Goal: Task Accomplishment & Management: Manage account settings

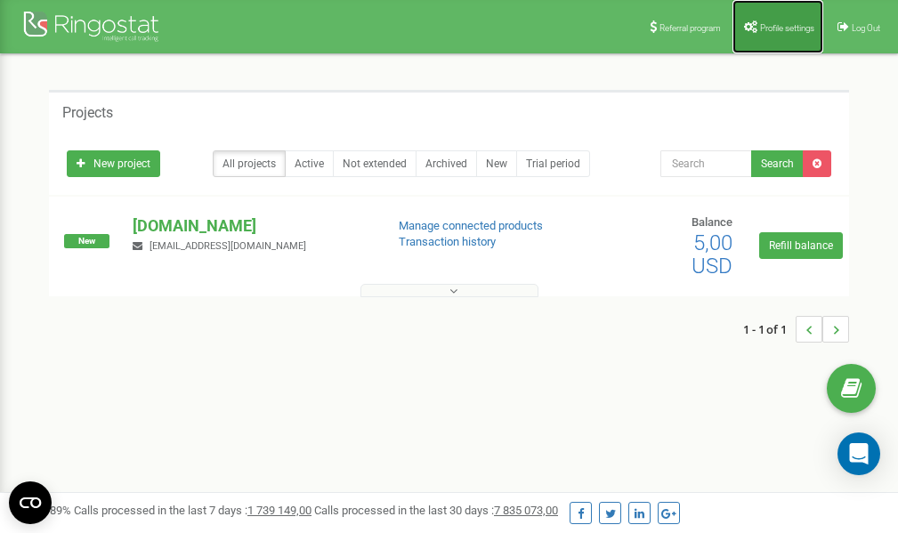
click at [787, 23] on span "Profile settings" at bounding box center [787, 28] width 54 height 10
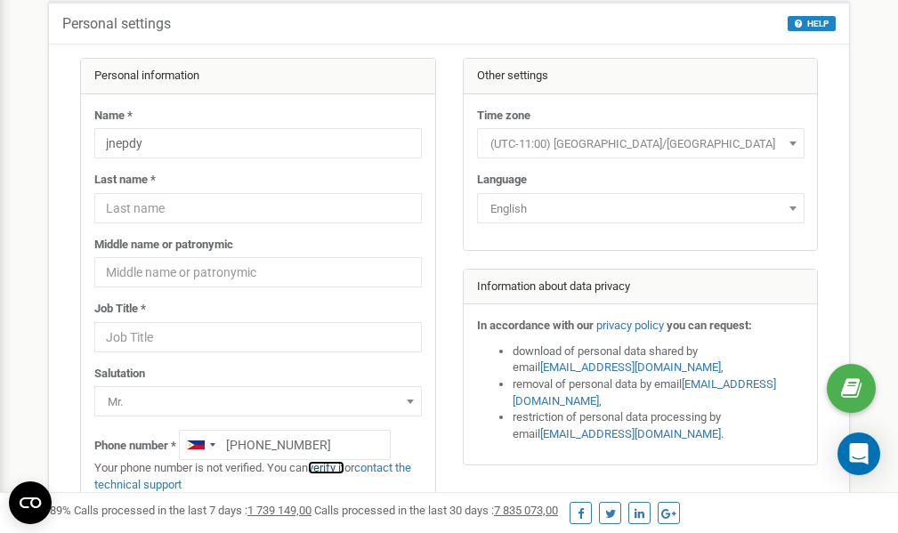
click at [333, 468] on link "verify it" at bounding box center [326, 467] width 36 height 13
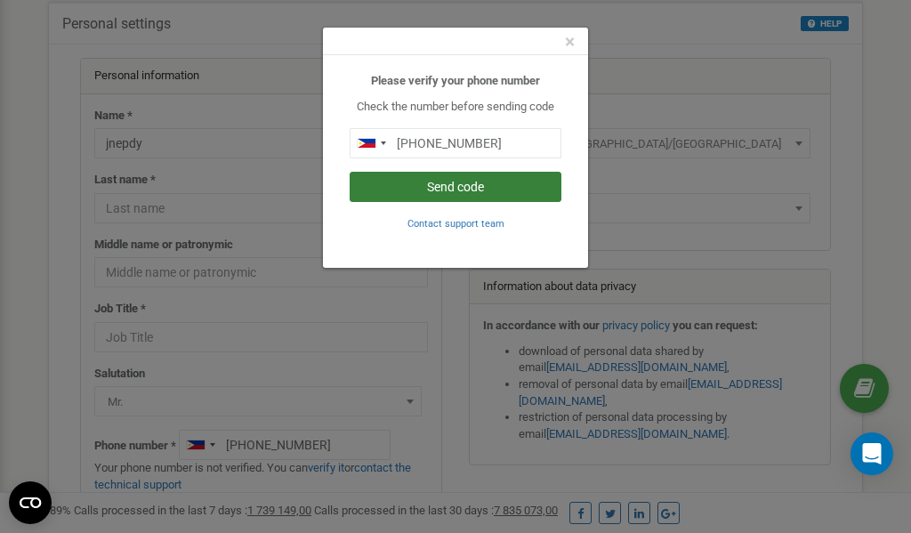
click at [448, 189] on button "Send code" at bounding box center [456, 187] width 212 height 30
